Goal: Information Seeking & Learning: Compare options

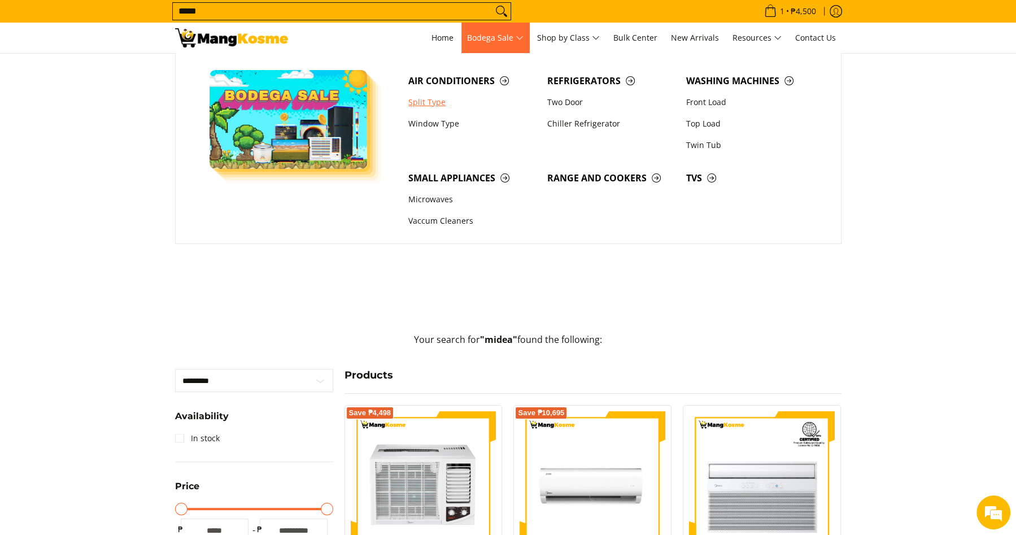
click at [421, 103] on link "Split Type" at bounding box center [472, 101] width 139 height 21
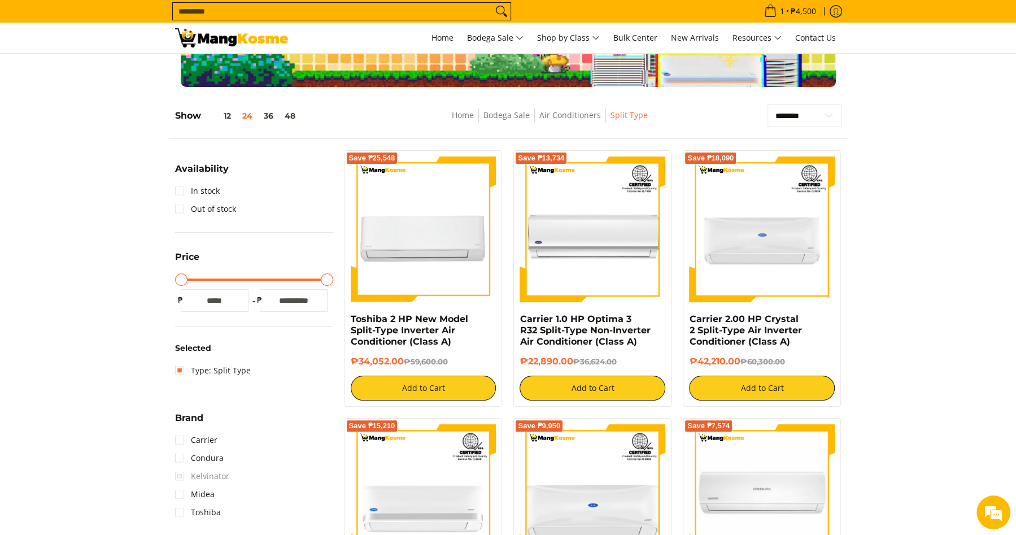
scroll to position [133, 0]
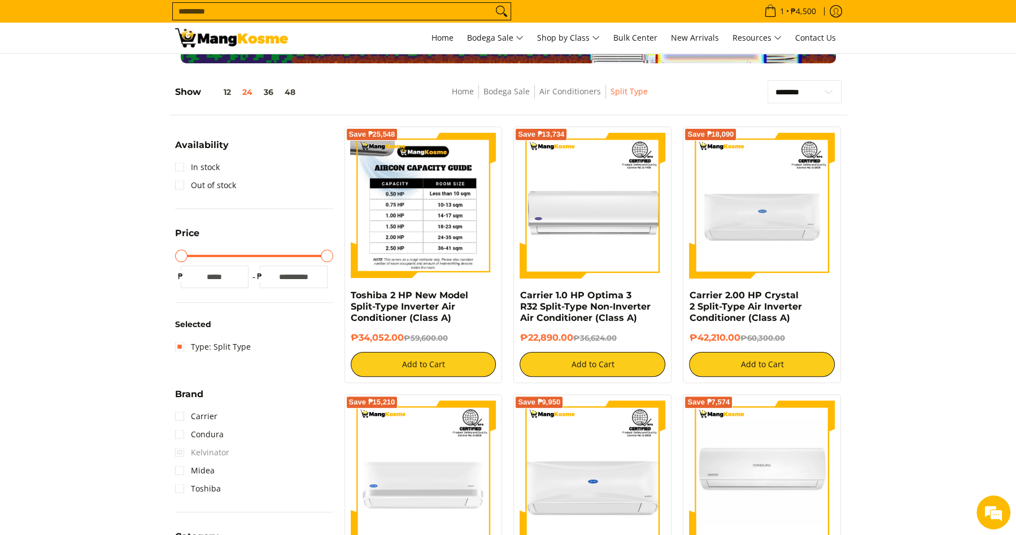
click at [431, 221] on img at bounding box center [424, 206] width 146 height 146
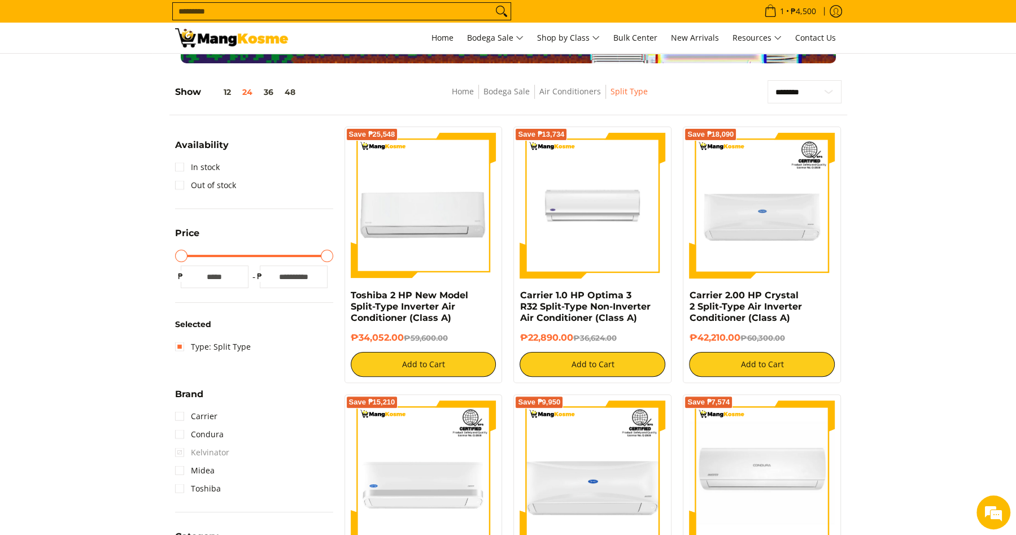
click at [565, 207] on img at bounding box center [592, 206] width 146 height 146
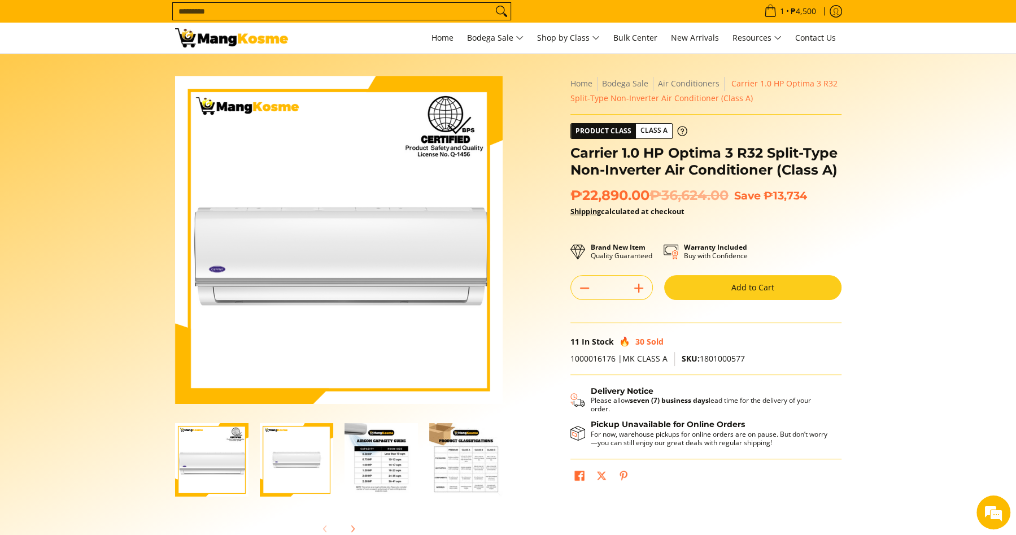
click at [291, 457] on img "Carrier 1.0 HP Optima 3 R32 Split-Type Non-Inverter Air Conditioner (Class A)-2" at bounding box center [296, 459] width 73 height 73
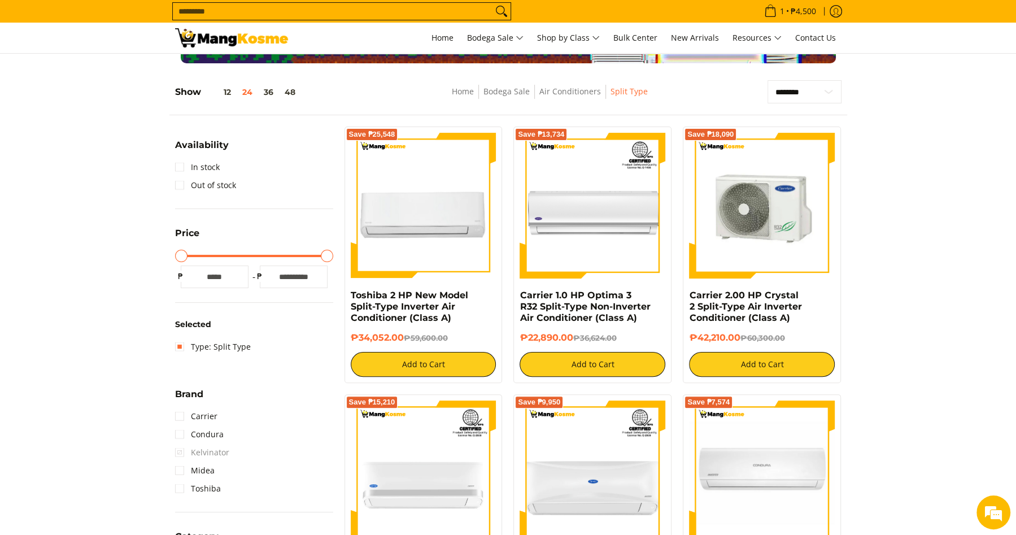
click at [767, 259] on img at bounding box center [762, 206] width 146 height 146
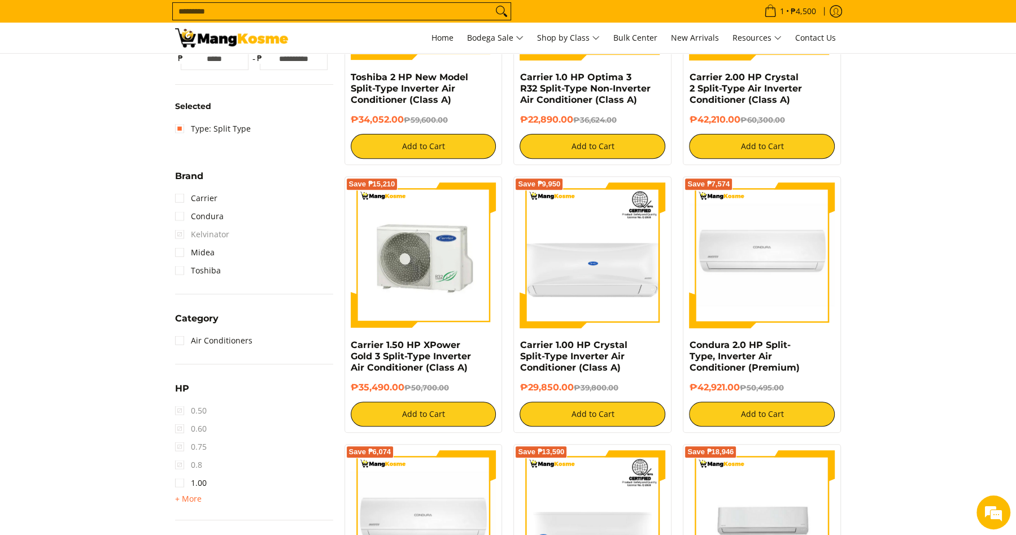
scroll to position [349, 0]
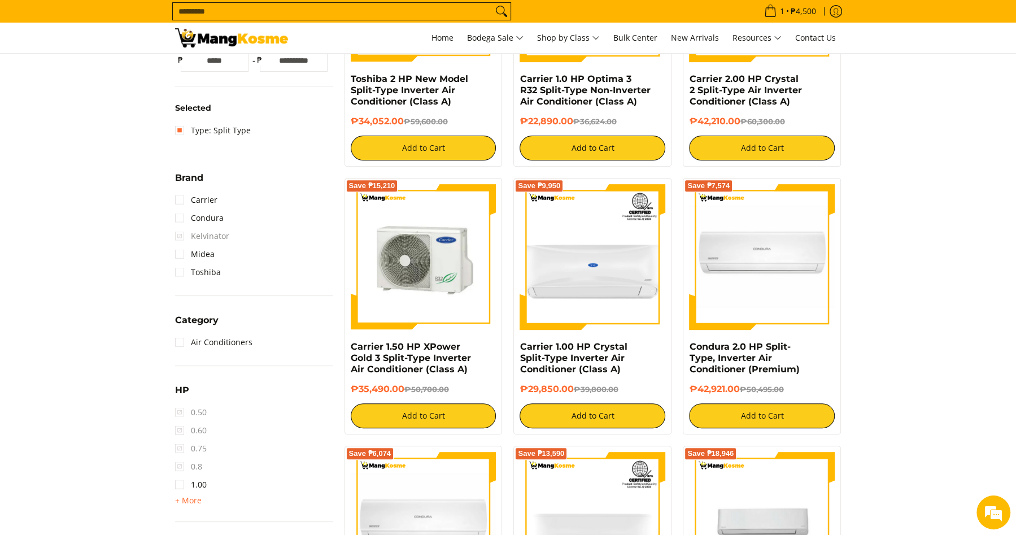
click at [430, 269] on img at bounding box center [424, 257] width 146 height 146
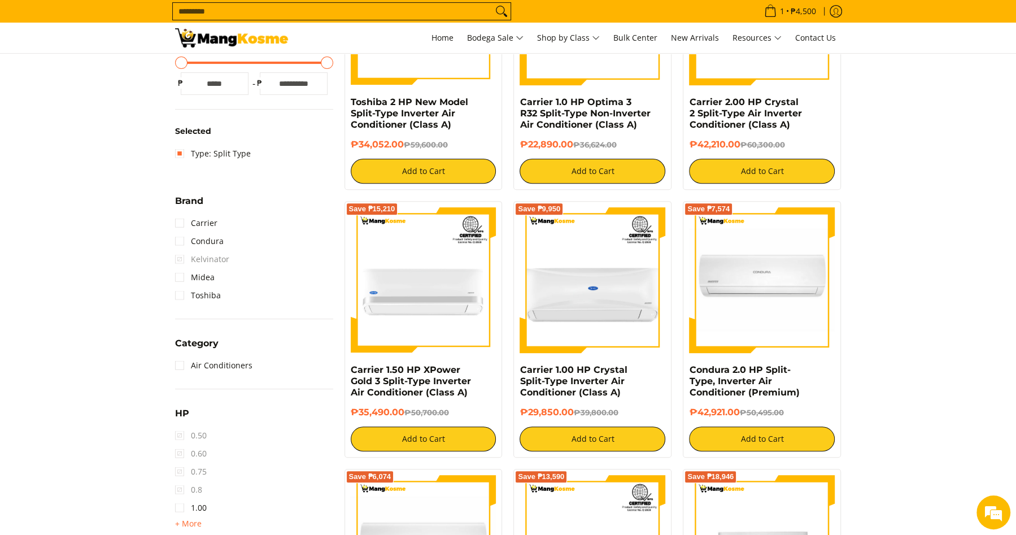
scroll to position [225, 0]
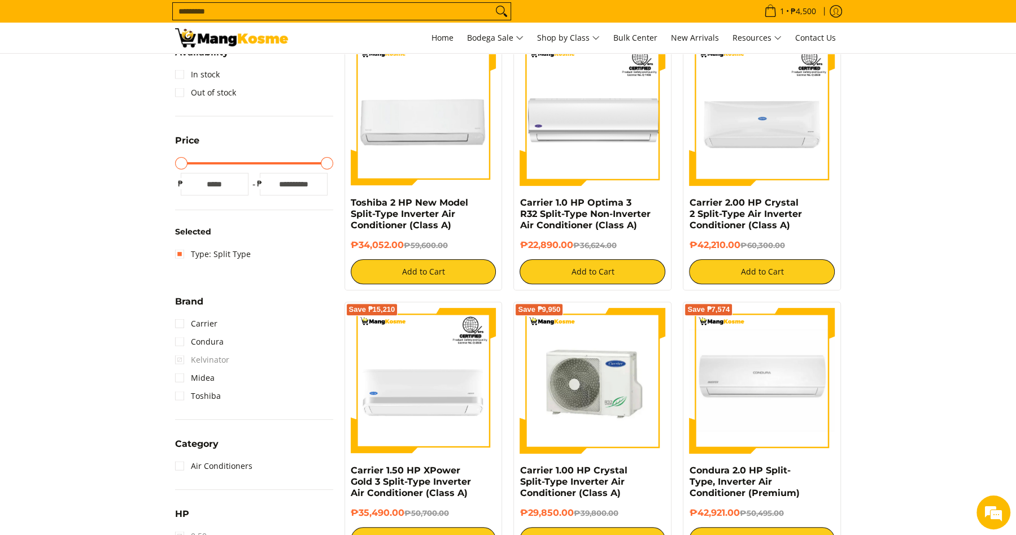
click at [629, 353] on img at bounding box center [592, 381] width 146 height 146
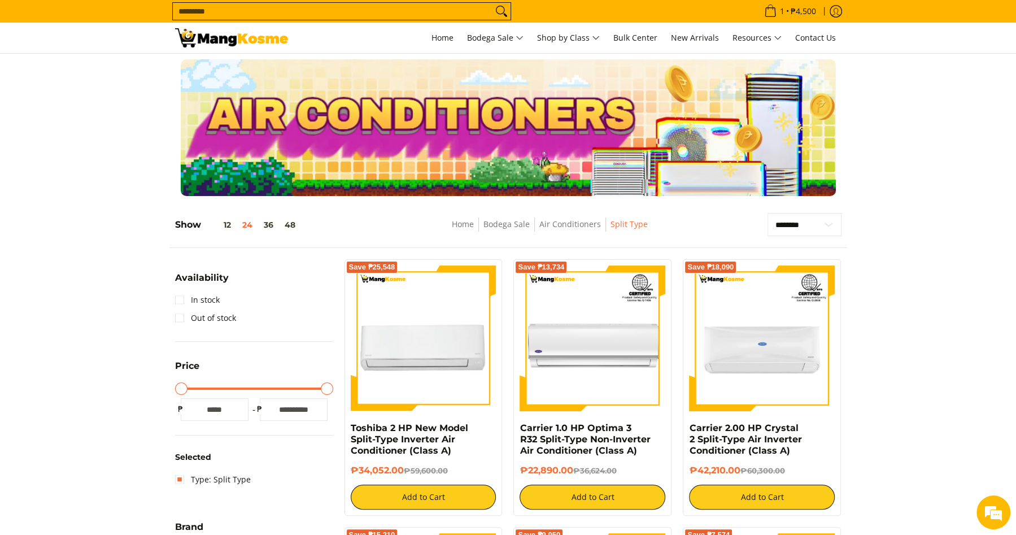
scroll to position [283, 0]
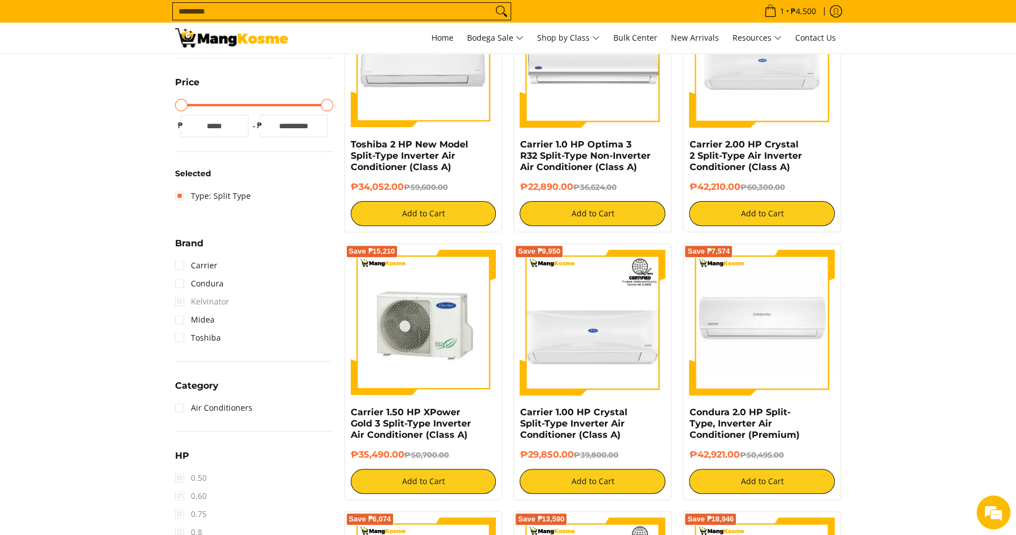
click at [445, 349] on img at bounding box center [424, 323] width 146 height 146
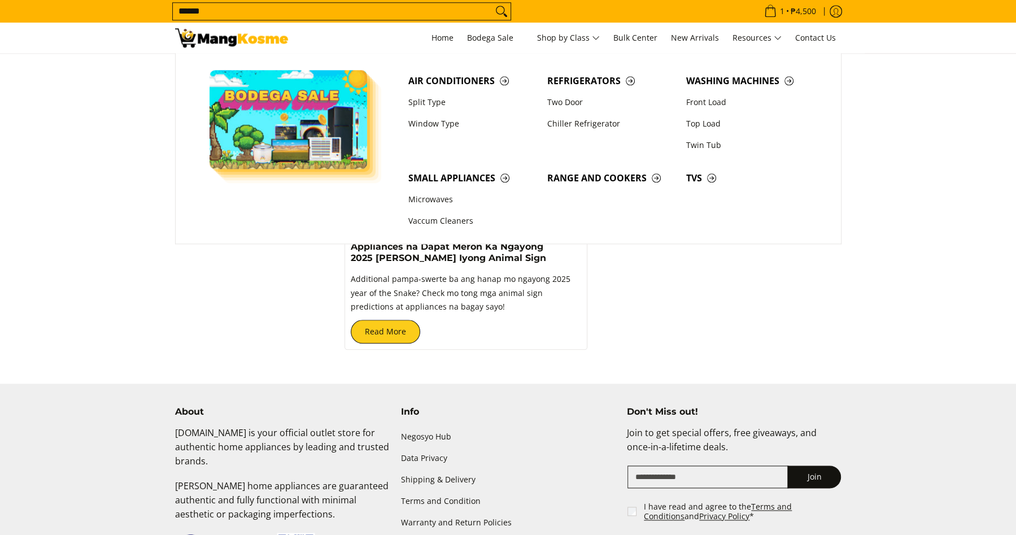
scroll to position [1147, 0]
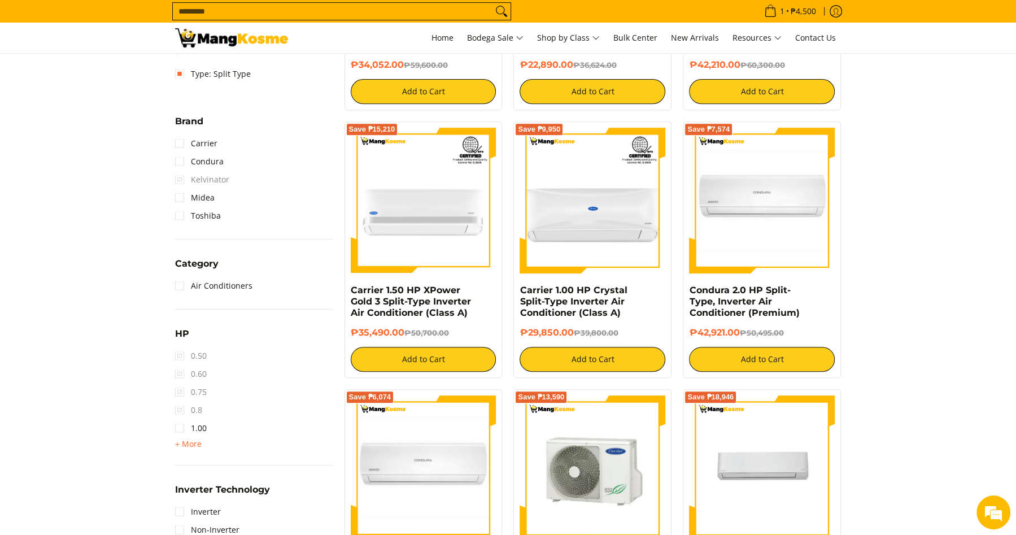
scroll to position [593, 0]
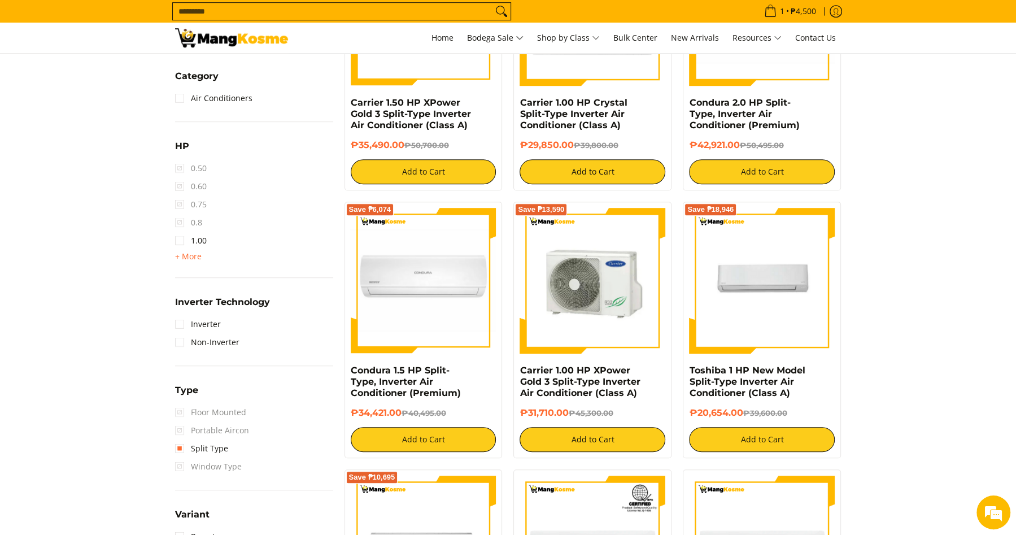
click at [590, 298] on img at bounding box center [592, 281] width 146 height 146
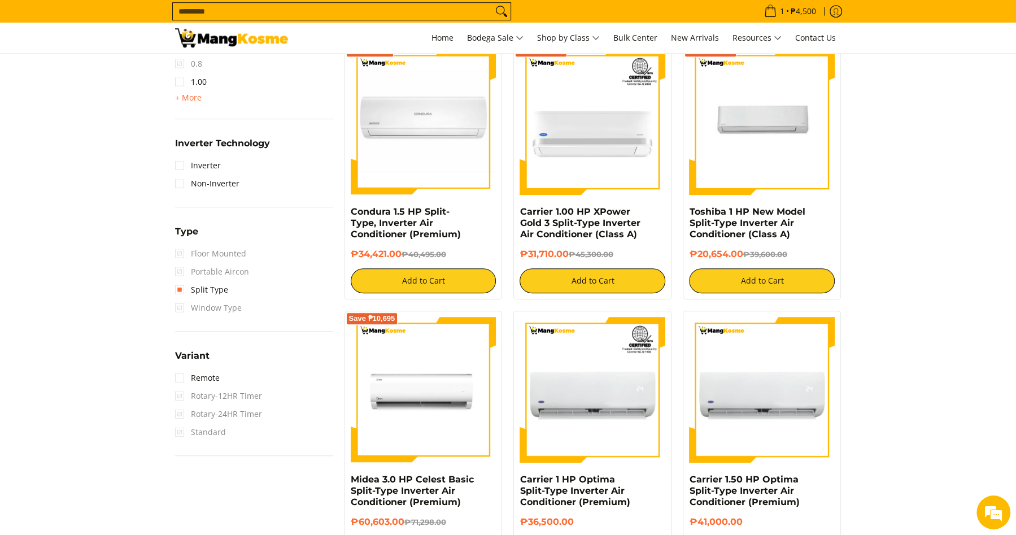
scroll to position [876, 0]
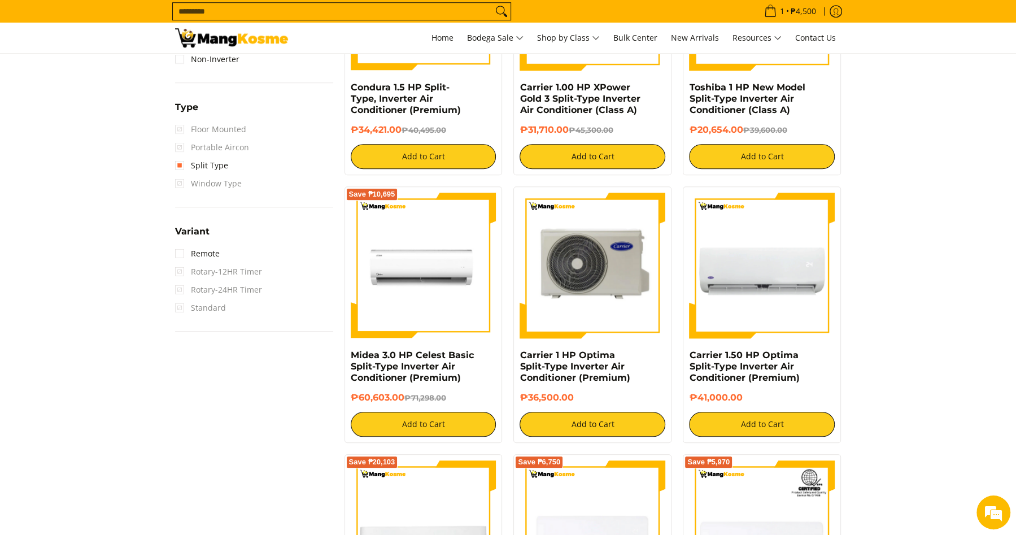
click at [612, 319] on img at bounding box center [592, 266] width 146 height 146
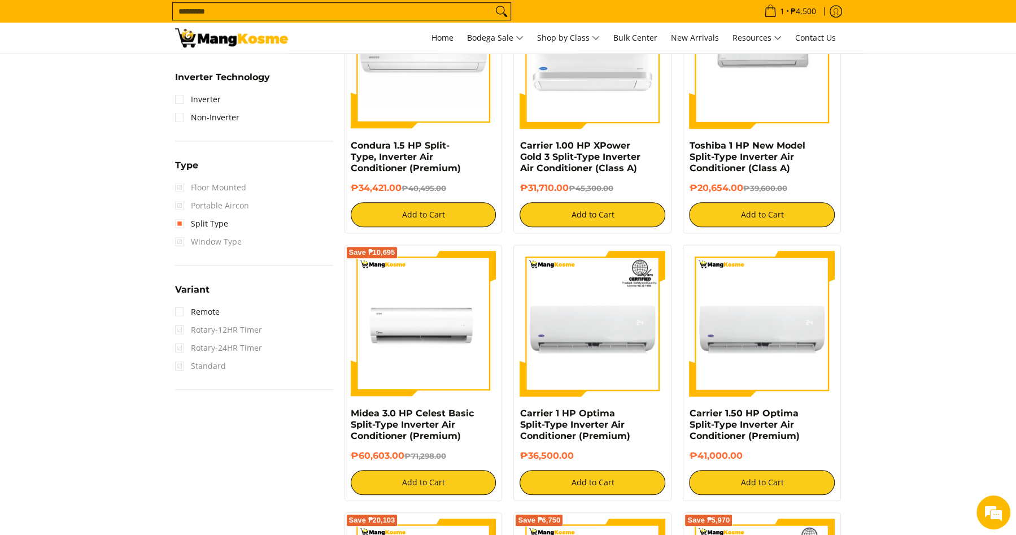
scroll to position [876, 0]
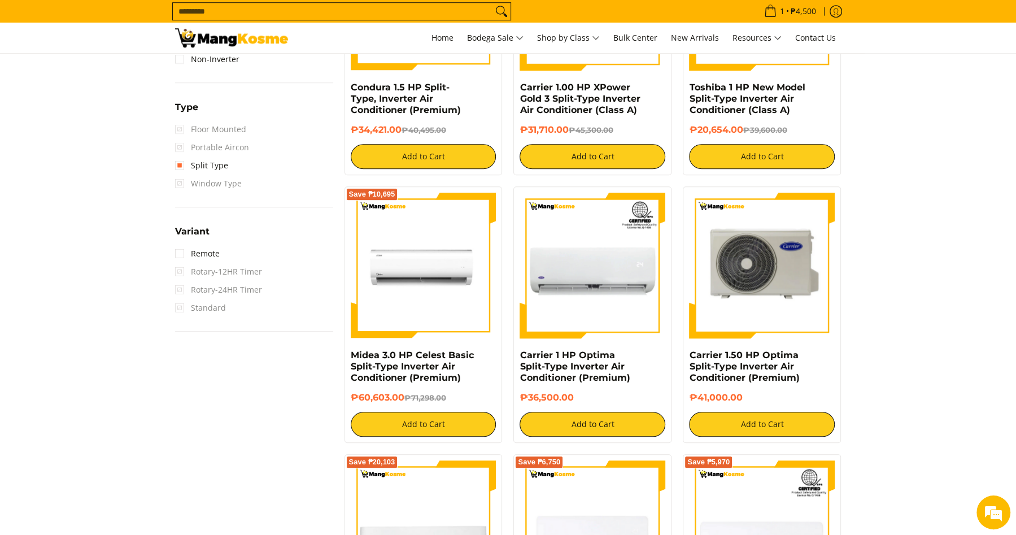
click at [747, 290] on img at bounding box center [762, 266] width 146 height 146
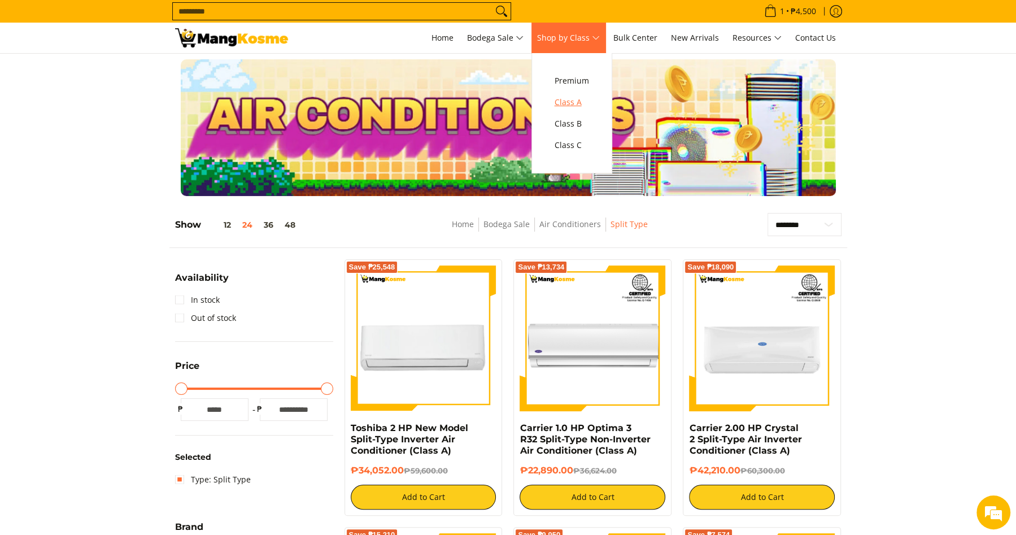
click at [579, 107] on span "Class A" at bounding box center [571, 102] width 34 height 14
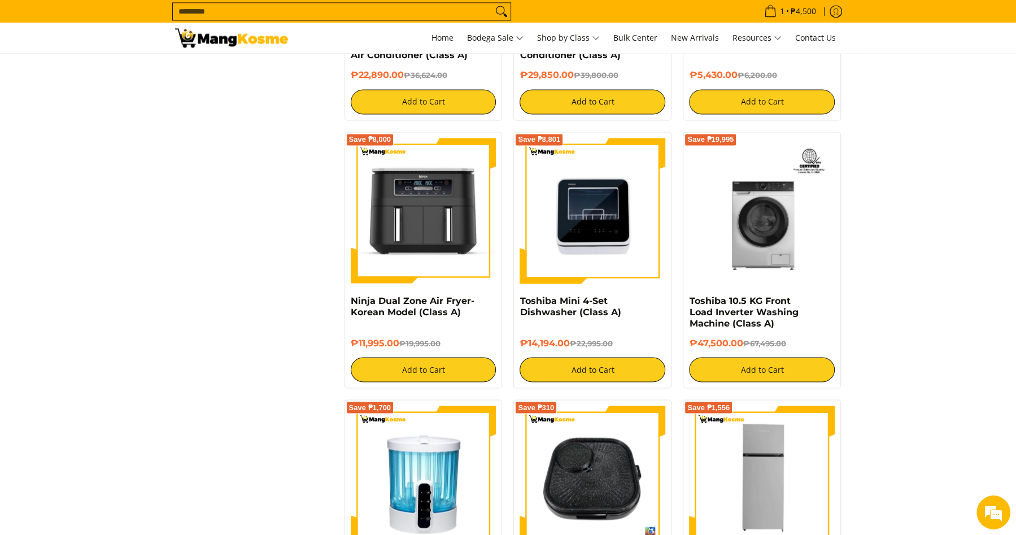
scroll to position [2041, 0]
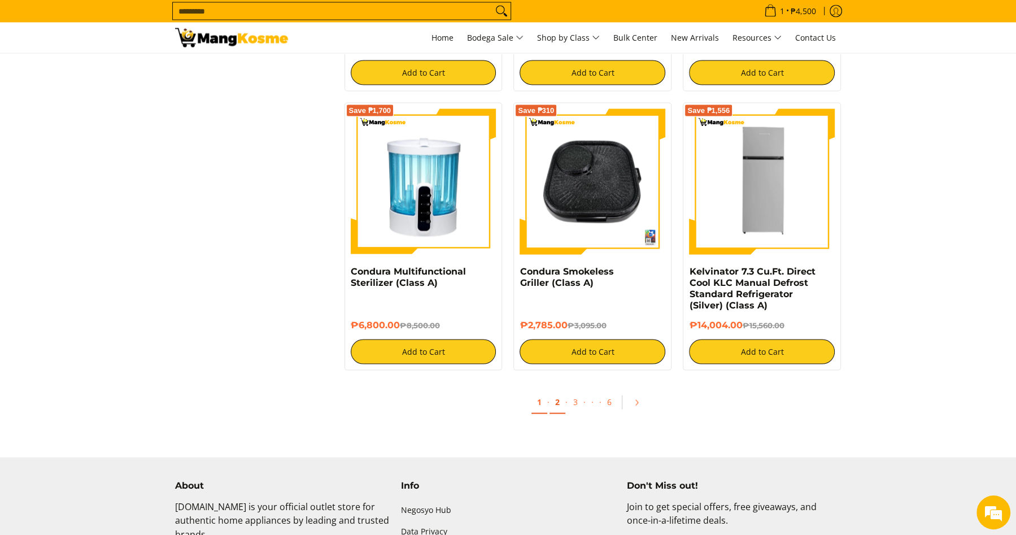
click at [557, 408] on link "2" at bounding box center [557, 402] width 16 height 23
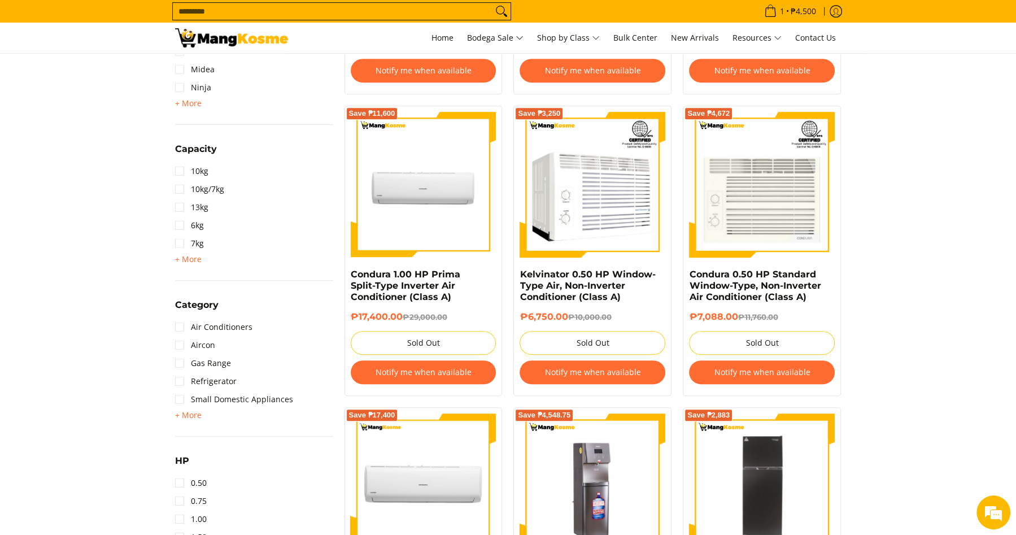
scroll to position [326, 0]
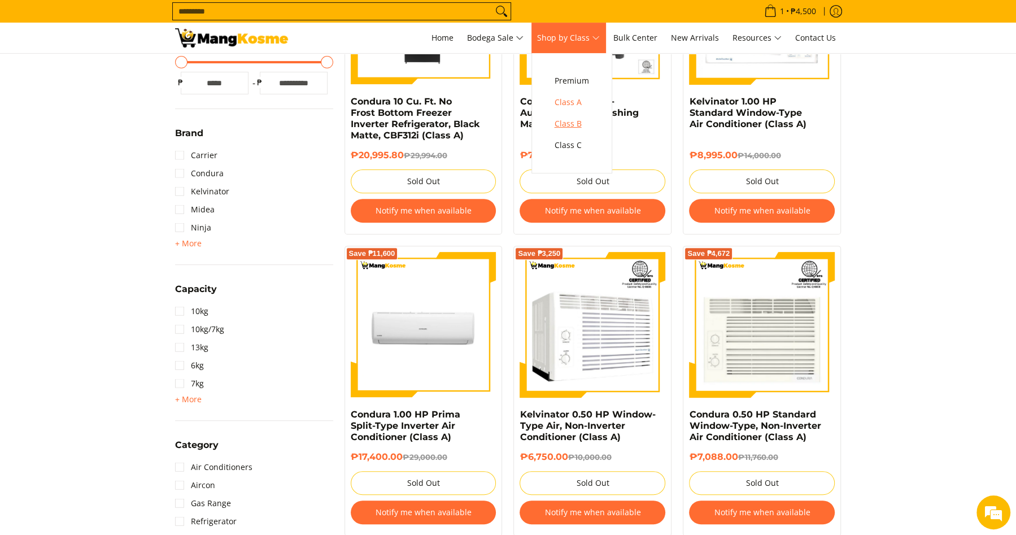
click at [575, 125] on span "Class B" at bounding box center [571, 124] width 34 height 14
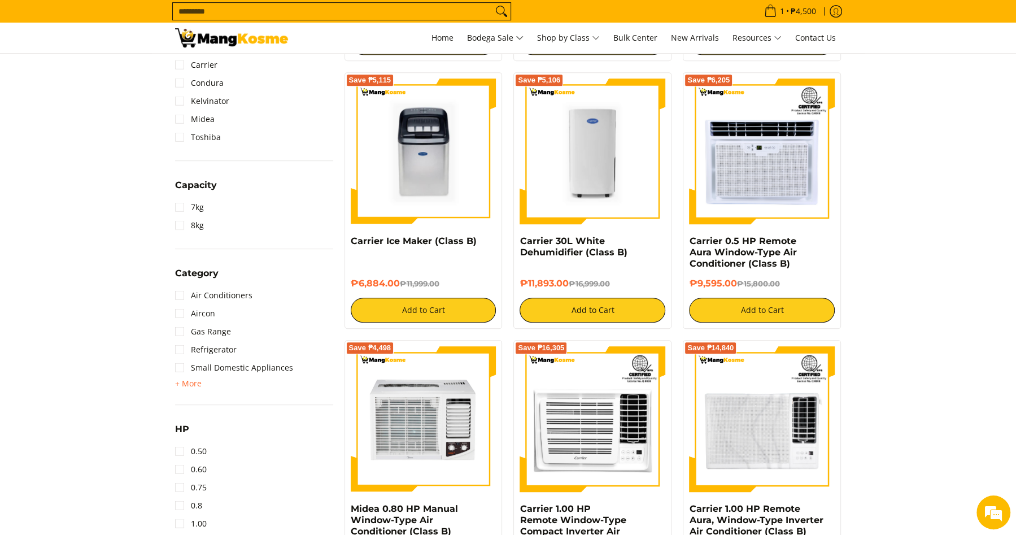
scroll to position [963, 0]
